Goal: Task Accomplishment & Management: Manage account settings

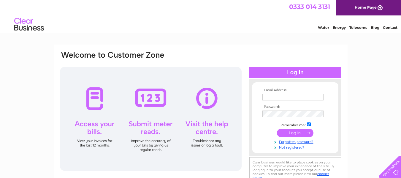
type input "[PERSON_NAME][EMAIL_ADDRESS][PERSON_NAME][DOMAIN_NAME]"
click at [294, 131] on input "submit" at bounding box center [295, 133] width 37 height 8
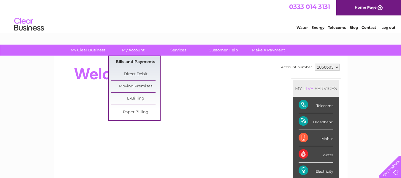
click at [124, 62] on link "Bills and Payments" at bounding box center [135, 62] width 49 height 12
click at [121, 61] on link "Bills and Payments" at bounding box center [135, 62] width 49 height 12
click at [122, 62] on link "Bills and Payments" at bounding box center [135, 62] width 49 height 12
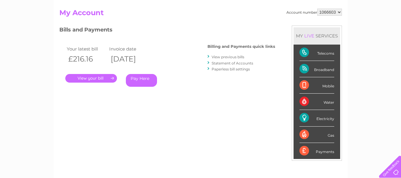
click at [81, 80] on link "." at bounding box center [91, 78] width 52 height 9
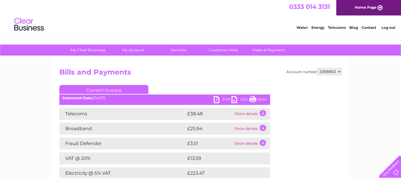
click at [217, 101] on link "PDF" at bounding box center [223, 100] width 18 height 9
